Goal: Check status: Check status

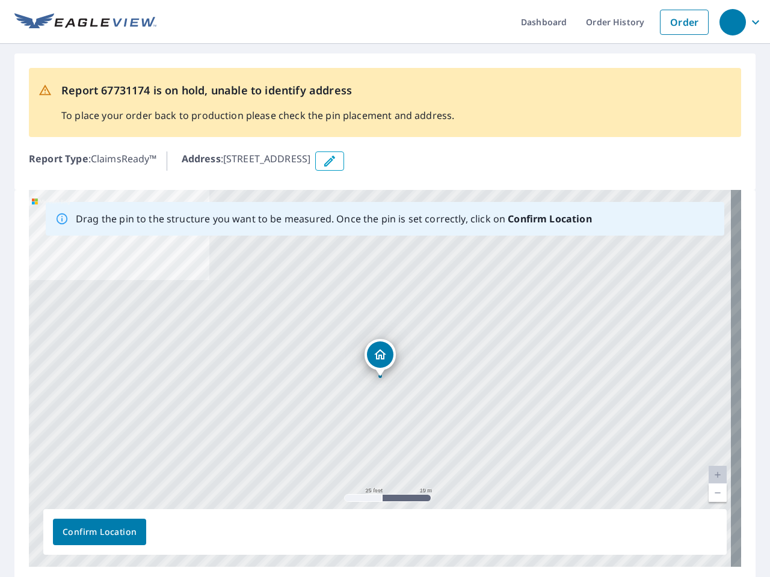
click at [385, 289] on div "[STREET_ADDRESS]" at bounding box center [385, 378] width 712 height 377
click at [732, 22] on div "button" at bounding box center [732, 22] width 26 height 26
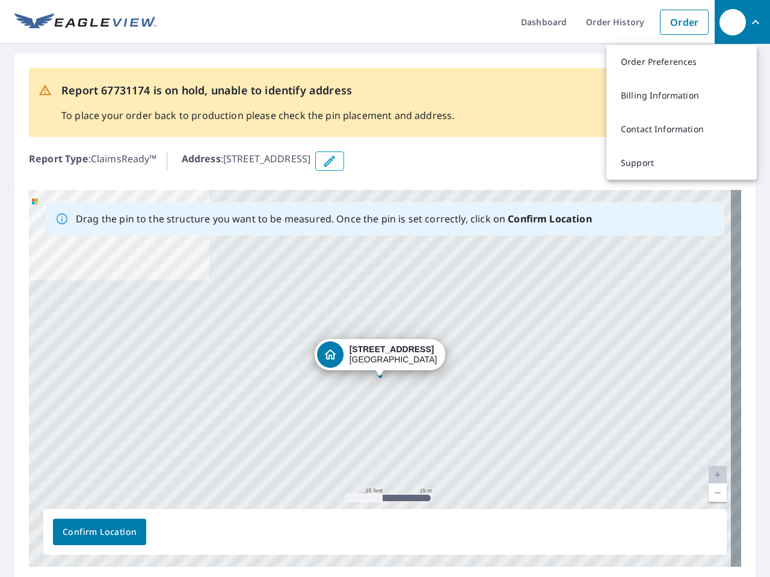
click at [337, 161] on icon "button" at bounding box center [329, 161] width 14 height 14
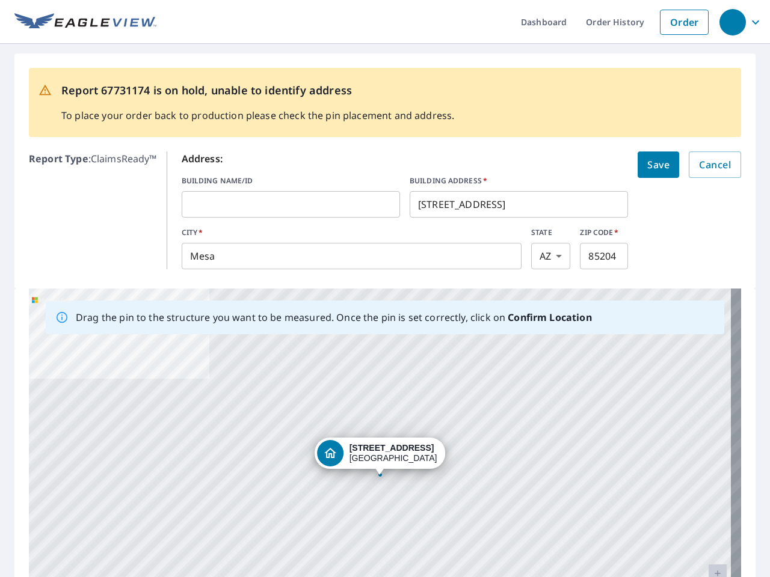
click at [380, 378] on div "[STREET_ADDRESS]" at bounding box center [385, 477] width 712 height 377
click at [707, 475] on div "[STREET_ADDRESS]" at bounding box center [385, 477] width 712 height 377
click at [707, 493] on div "[STREET_ADDRESS]" at bounding box center [385, 477] width 712 height 377
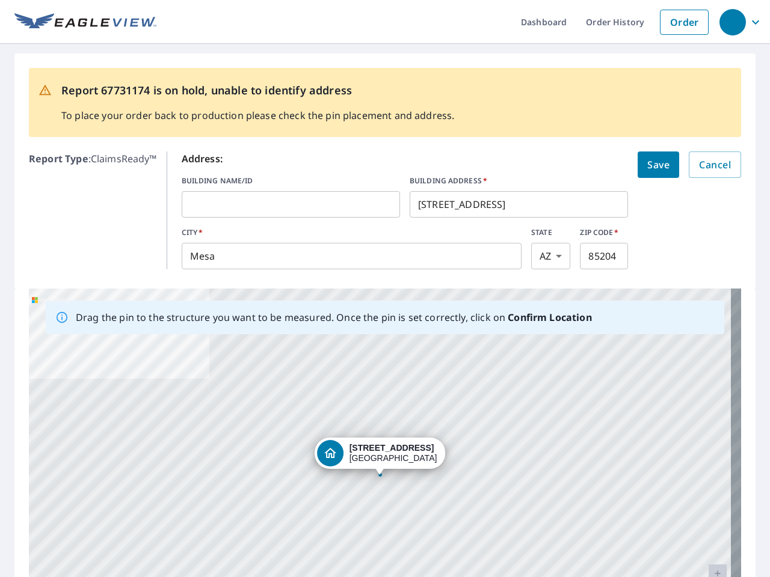
click at [99, 532] on div "[STREET_ADDRESS]" at bounding box center [385, 477] width 712 height 377
